Goal: Task Accomplishment & Management: Use online tool/utility

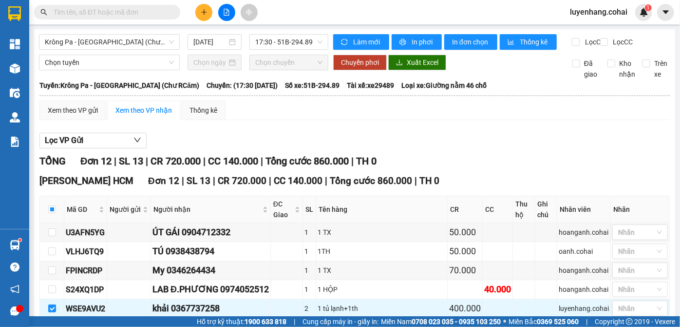
click at [399, 136] on div "Lọc VP Gửi TỔNG Đơn 12 | SL 13 | CR 720.000 | CC 140.000 | Tổng cước 860.000 |…" at bounding box center [354, 310] width 631 height 364
click at [417, 38] on span "In phơi" at bounding box center [423, 42] width 22 height 11
click at [127, 42] on span "Krông Pa - [GEOGRAPHIC_DATA] (Chư RCăm)" at bounding box center [109, 42] width 129 height 15
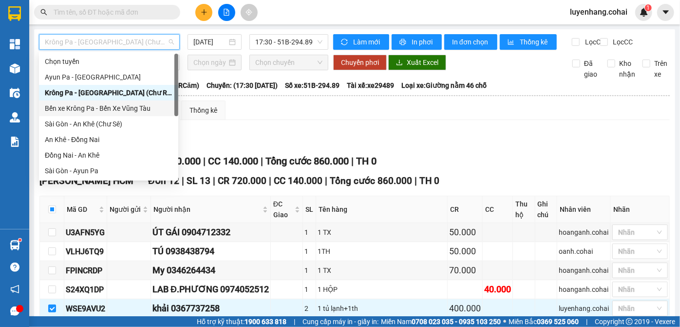
click at [112, 109] on div "Bến xe Krông Pa - Bến Xe Vũng Tàu" at bounding box center [109, 108] width 128 height 11
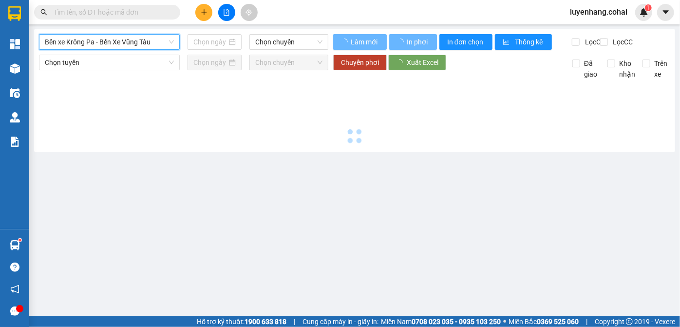
type input "[DATE]"
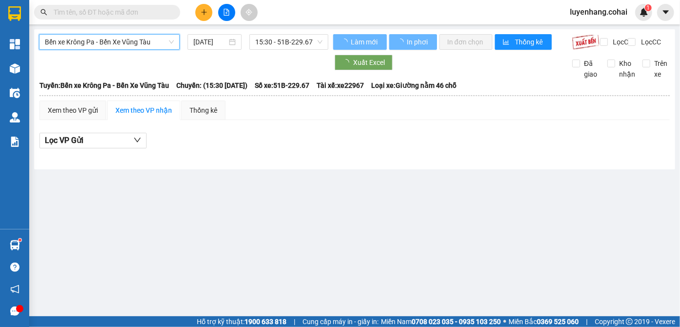
click at [114, 43] on span "Bến xe Krông Pa - Bến Xe Vũng Tàu" at bounding box center [109, 42] width 129 height 15
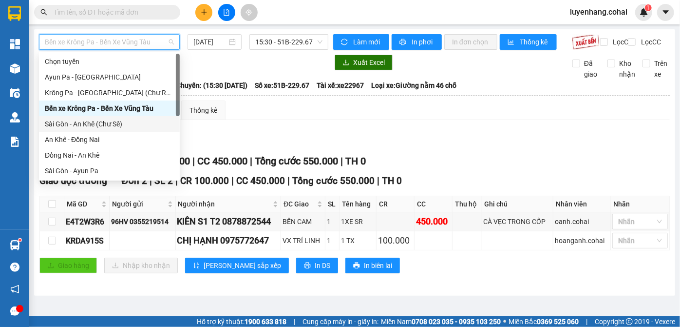
click at [107, 124] on div "Sài Gòn - An Khê (Chư Sê)" at bounding box center [109, 123] width 129 height 11
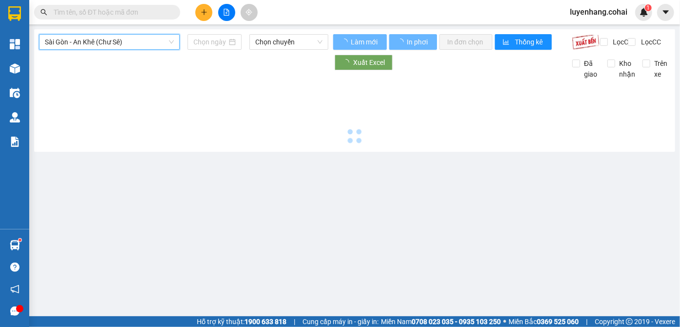
type input "[DATE]"
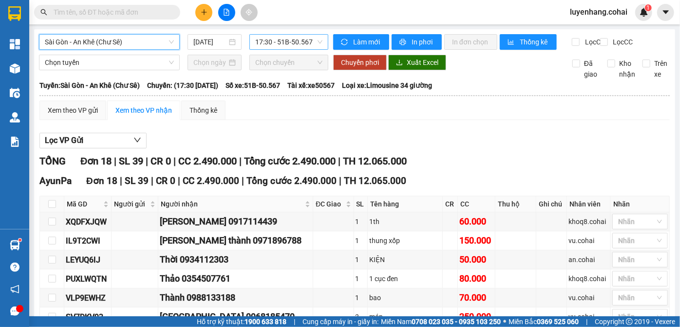
click at [288, 40] on span "17:30 - 51B-50.567" at bounding box center [288, 42] width 67 height 15
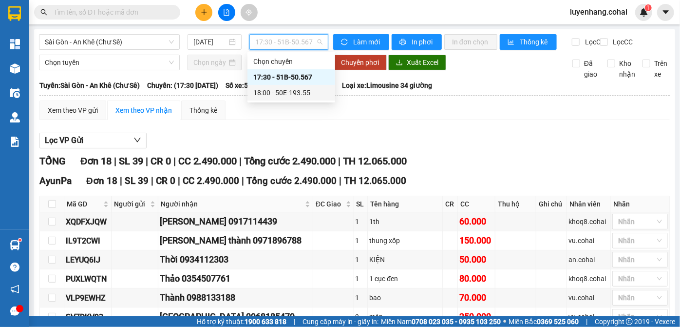
click at [299, 93] on div "18:00 - 50E-193.55" at bounding box center [291, 92] width 76 height 11
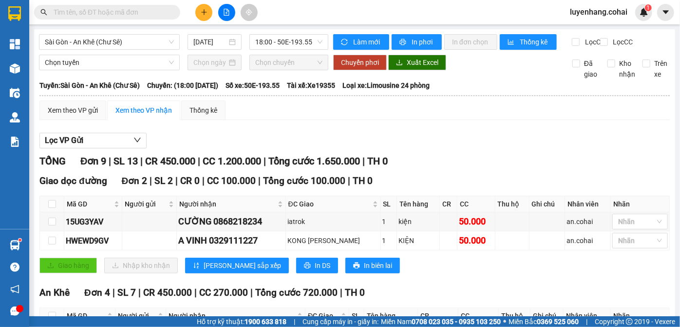
click at [335, 120] on div "Xem theo VP gửi Xem theo VP nhận Thống kê" at bounding box center [354, 109] width 631 height 19
click at [127, 45] on span "Sài Gòn - An Khê (Chư Sê)" at bounding box center [109, 42] width 129 height 15
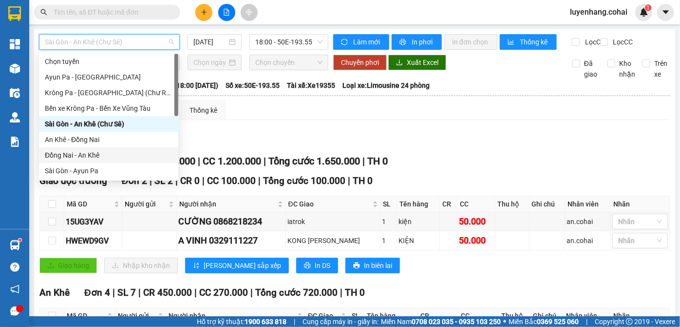
click at [97, 155] on div "Đồng Nai - An Khê" at bounding box center [109, 155] width 128 height 11
type input "[DATE]"
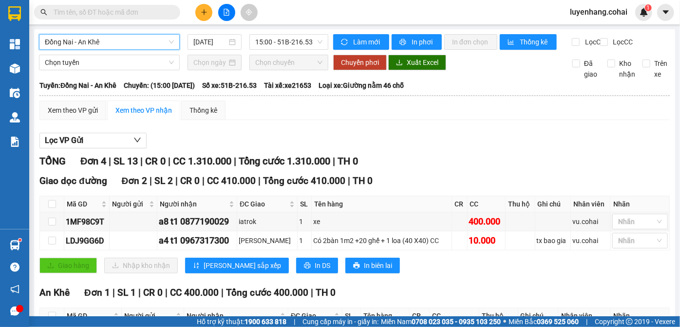
drag, startPoint x: 121, startPoint y: 43, endPoint x: 122, endPoint y: 48, distance: 5.0
click at [120, 43] on span "Đồng Nai - An Khê" at bounding box center [109, 42] width 129 height 15
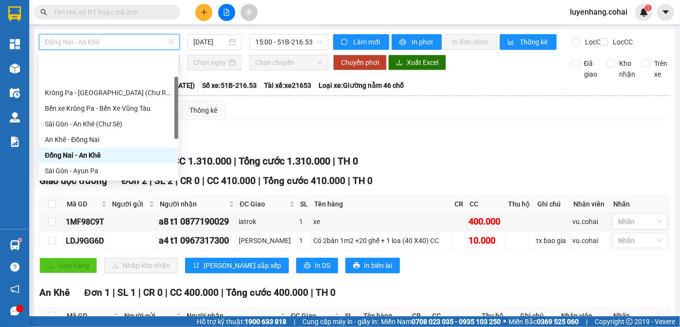
scroll to position [44, 0]
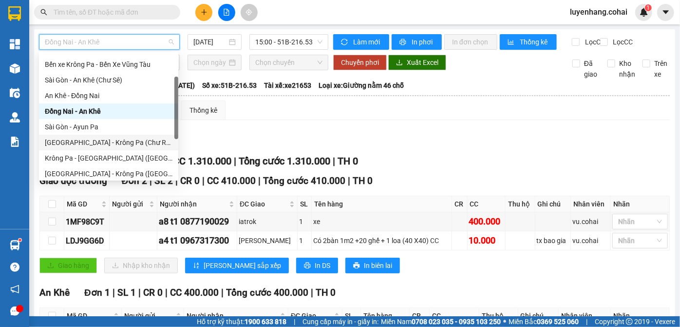
click at [102, 144] on div "[GEOGRAPHIC_DATA] - Krông Pa (Chư RCăm)" at bounding box center [109, 142] width 128 height 11
type input "[DATE]"
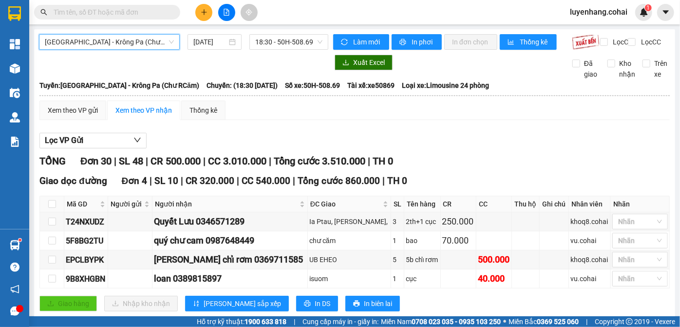
click at [320, 120] on div "Xem theo VP gửi Xem theo VP nhận Thống kê" at bounding box center [354, 109] width 631 height 19
click at [482, 162] on div "TỔNG Đơn 30 | SL 48 | CR 500.000 | CC 3.010.000 | Tổng cước 3.510.000 | TH 0" at bounding box center [354, 161] width 631 height 15
click at [108, 40] on span "[GEOGRAPHIC_DATA] - Krông Pa (Chư RCăm)" at bounding box center [109, 42] width 129 height 15
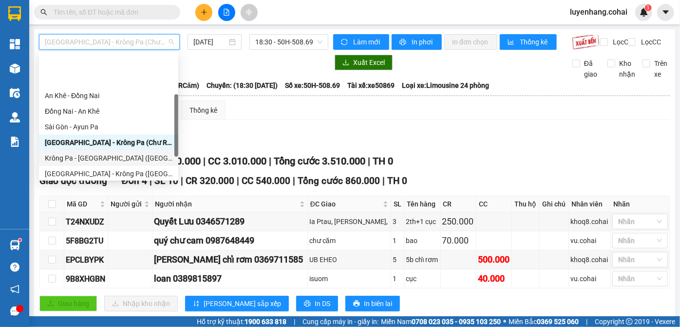
scroll to position [88, 0]
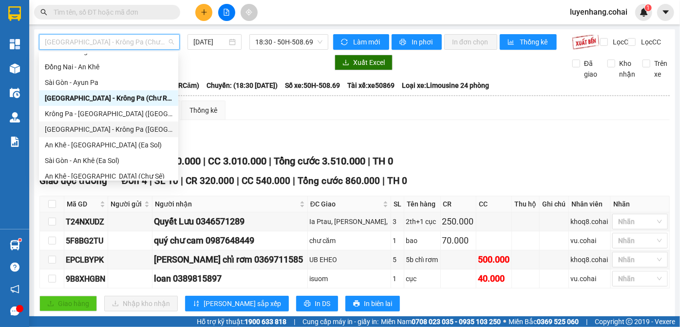
click at [113, 132] on div "[GEOGRAPHIC_DATA] - Krông Pa ([GEOGRAPHIC_DATA])" at bounding box center [109, 129] width 128 height 11
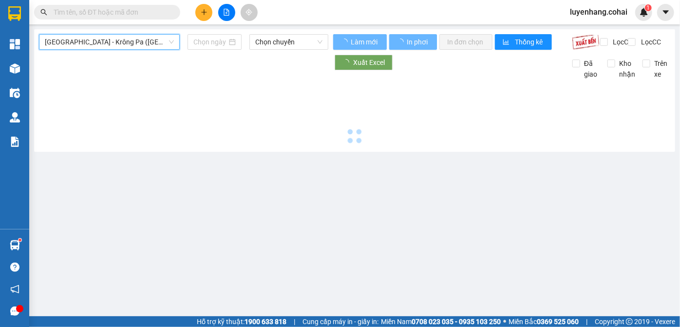
type input "[DATE]"
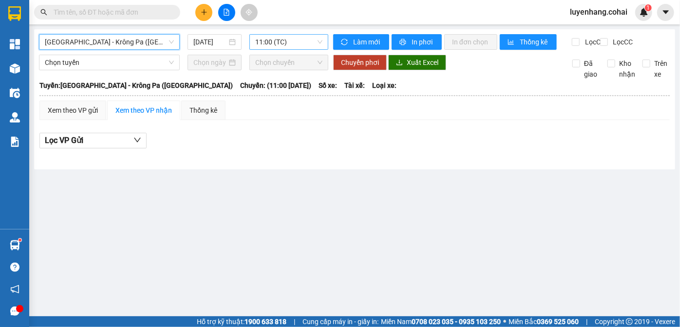
click at [291, 42] on span "11:00 (TC)" at bounding box center [288, 42] width 67 height 15
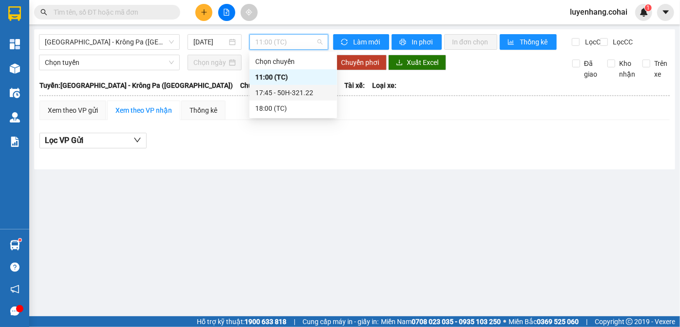
click at [301, 91] on div "17:45 - 50H-321.22" at bounding box center [293, 92] width 76 height 11
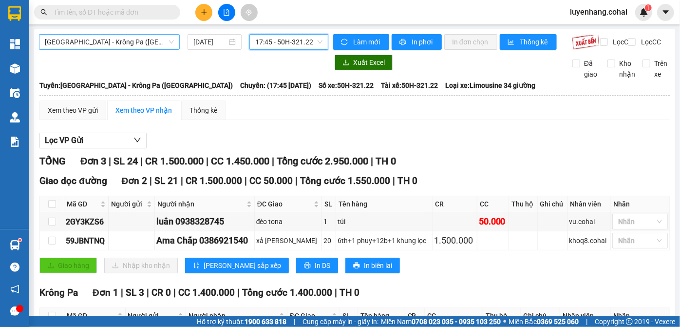
click at [114, 44] on span "[GEOGRAPHIC_DATA] - Krông Pa ([GEOGRAPHIC_DATA])" at bounding box center [109, 42] width 129 height 15
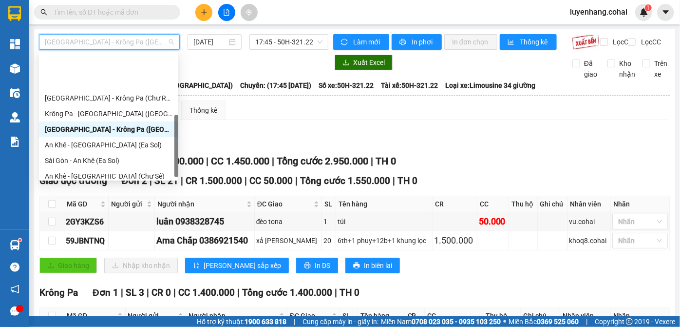
scroll to position [140, 0]
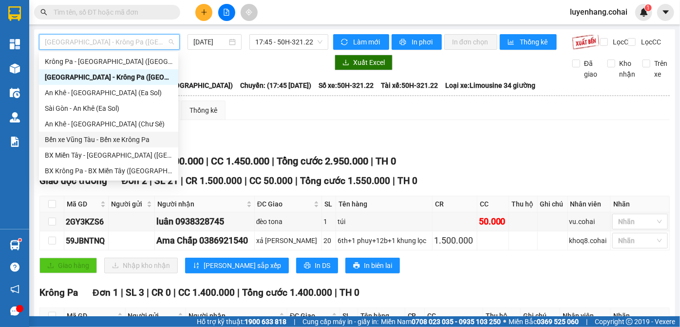
click at [123, 143] on div "Bến xe Vũng Tàu - Bến xe Krông Pa" at bounding box center [109, 139] width 128 height 11
type input "[DATE]"
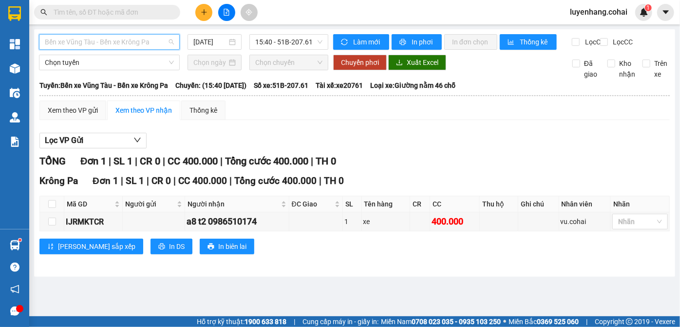
click at [123, 41] on span "Bến xe Vũng Tàu - Bến xe Krông Pa" at bounding box center [109, 42] width 129 height 15
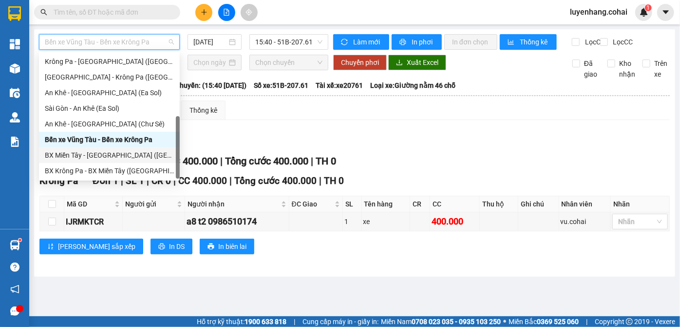
click at [111, 157] on div "BX Miền Tây - [GEOGRAPHIC_DATA] ([GEOGRAPHIC_DATA] - [GEOGRAPHIC_DATA])" at bounding box center [109, 155] width 129 height 11
type input "[DATE]"
